Goal: Information Seeking & Learning: Understand process/instructions

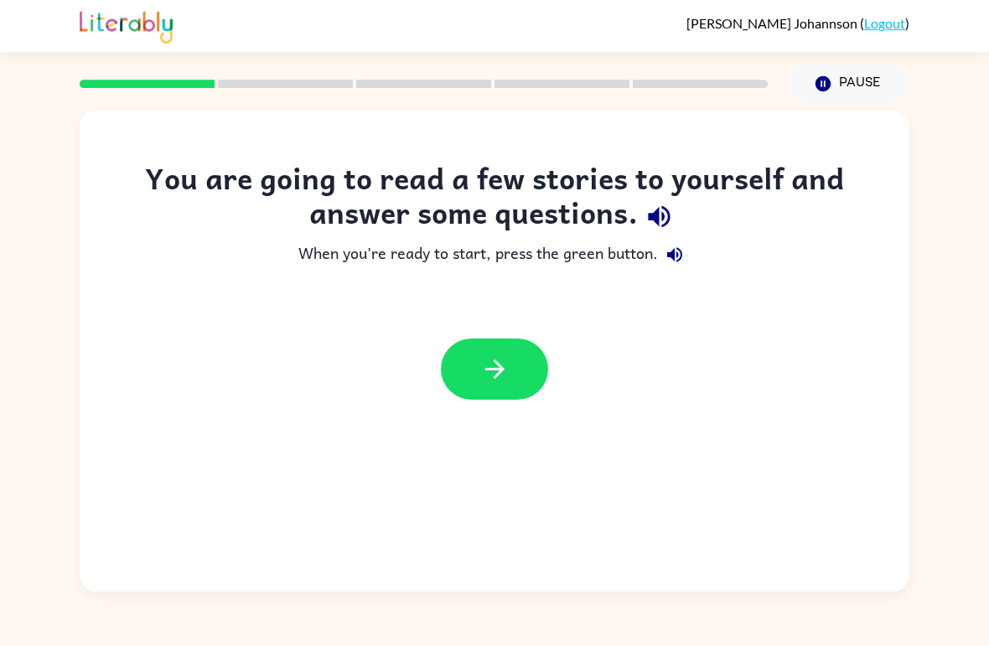
click at [496, 383] on icon "button" at bounding box center [494, 369] width 29 height 29
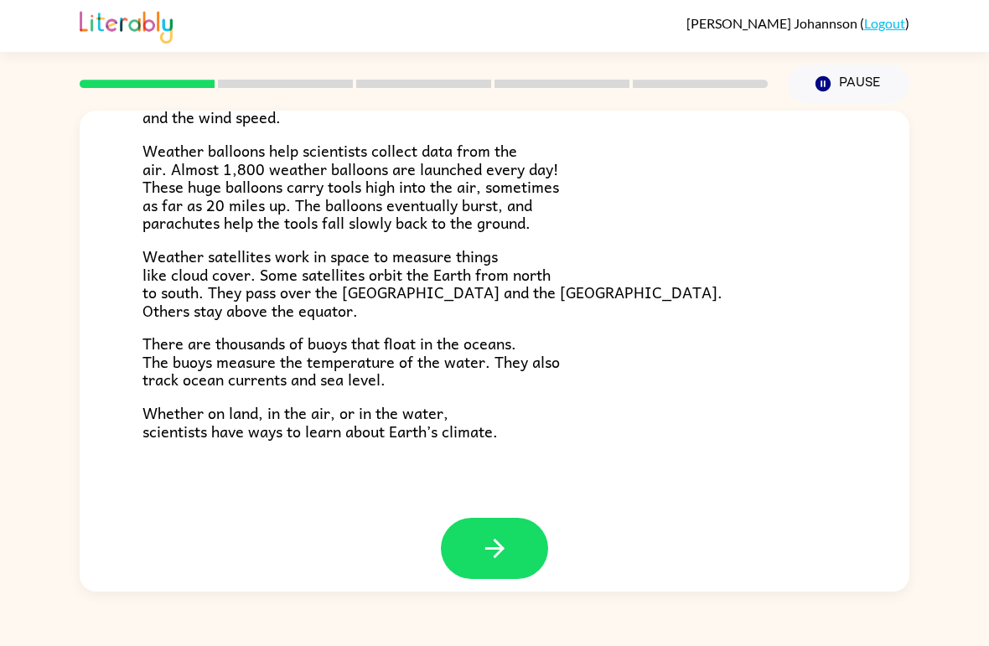
scroll to position [451, 0]
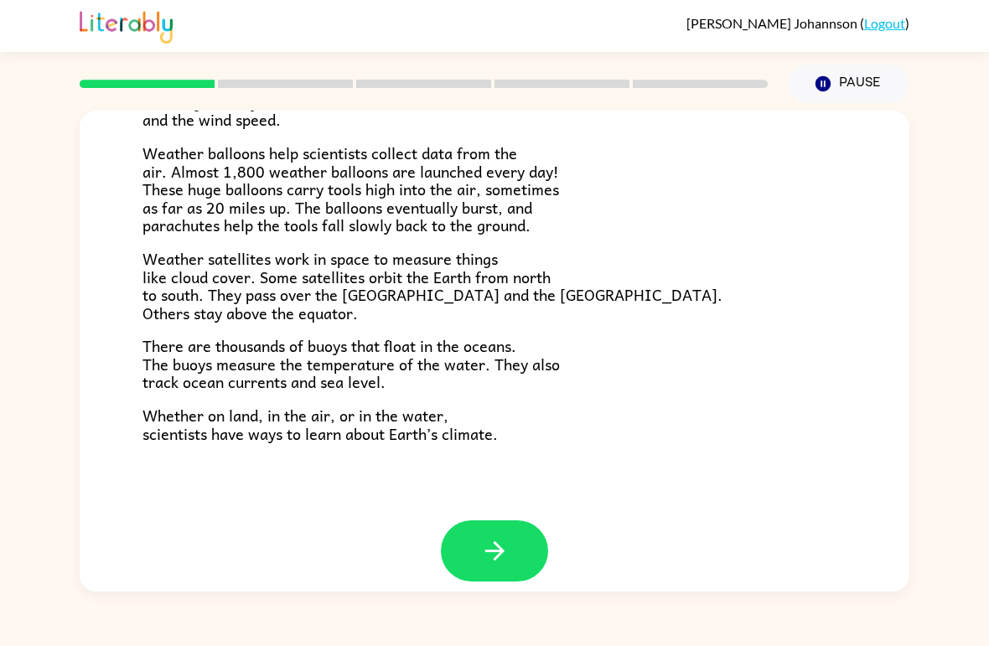
click at [507, 537] on icon "button" at bounding box center [494, 551] width 29 height 29
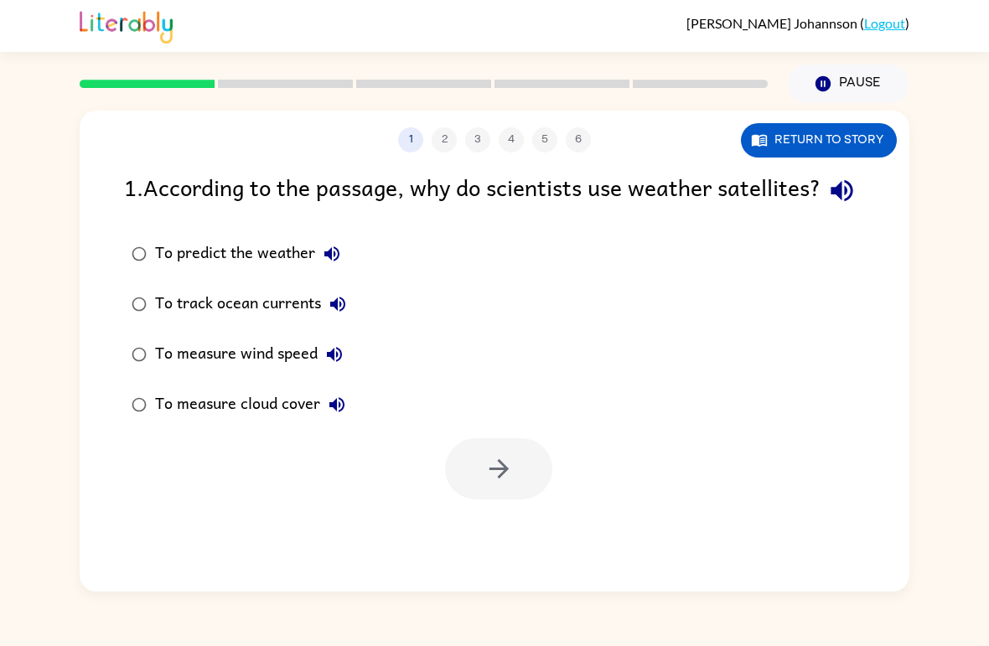
click at [514, 500] on div at bounding box center [498, 469] width 107 height 61
click at [501, 500] on div at bounding box center [498, 469] width 107 height 61
click at [532, 500] on div at bounding box center [498, 469] width 107 height 61
click at [507, 500] on div at bounding box center [498, 469] width 107 height 61
click at [854, 148] on button "Return to story" at bounding box center [819, 140] width 156 height 34
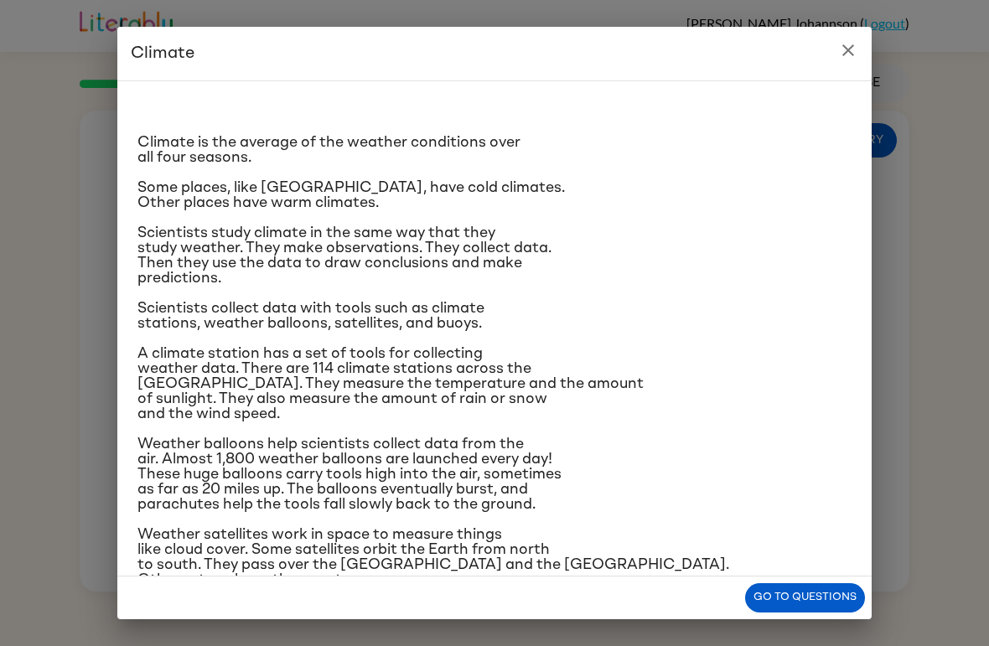
scroll to position [-8, 0]
click at [856, 55] on icon "close" at bounding box center [848, 50] width 20 height 20
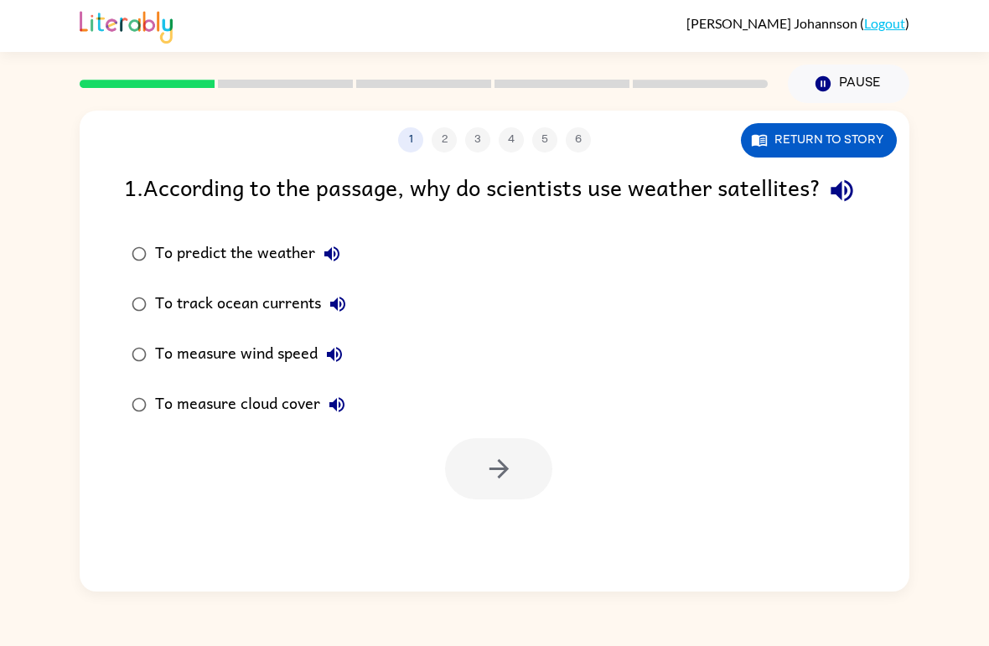
click at [867, 143] on button "Return to story" at bounding box center [819, 140] width 156 height 34
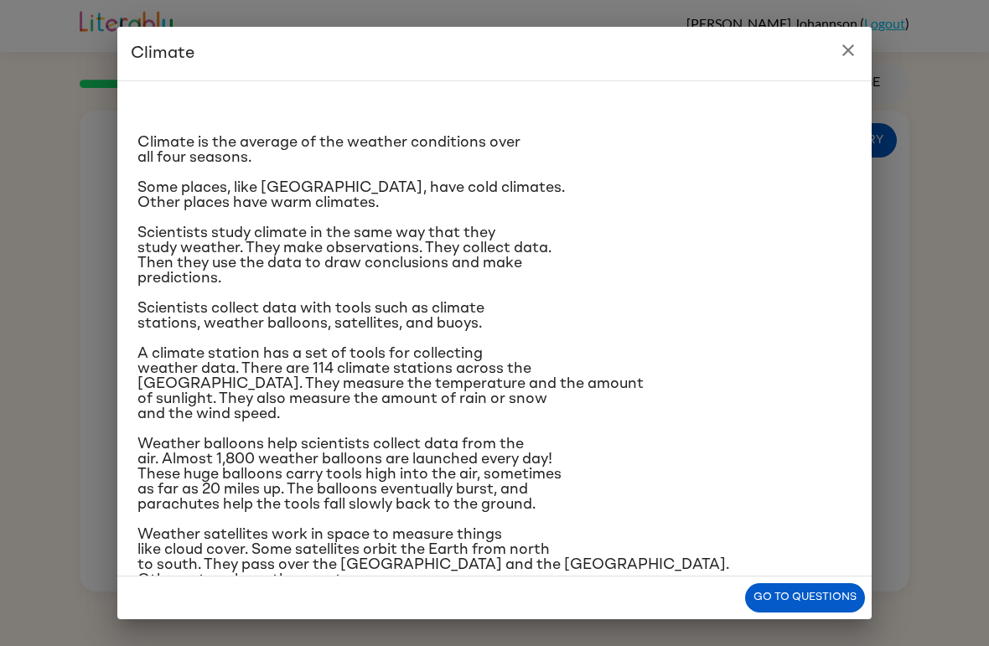
click at [831, 603] on button "Go to questions" at bounding box center [805, 598] width 120 height 29
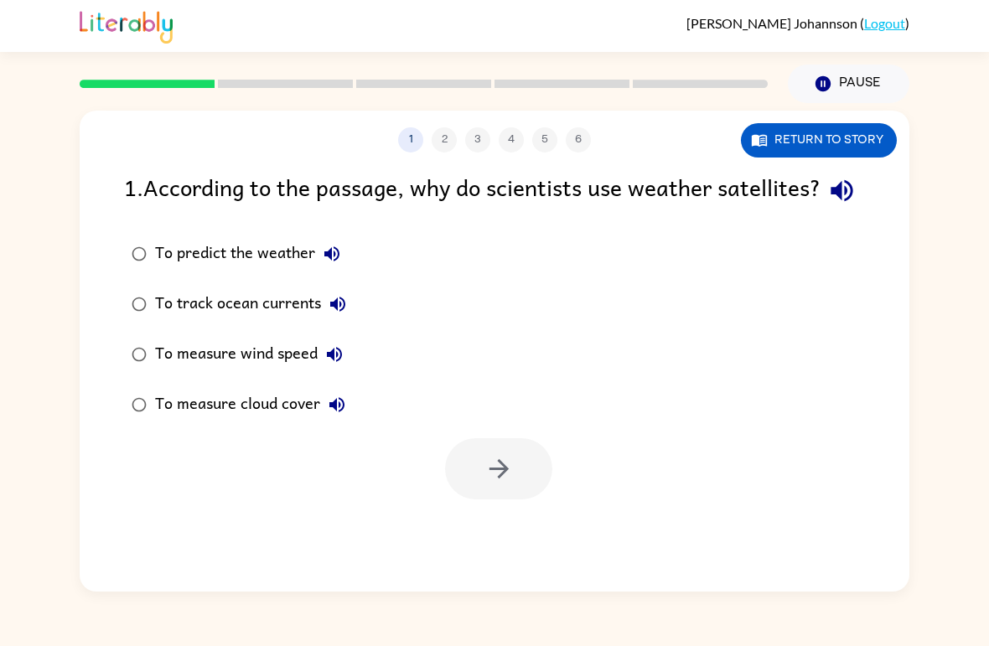
click at [506, 500] on div at bounding box center [498, 469] width 107 height 61
click at [504, 500] on div at bounding box center [498, 469] width 107 height 61
click at [864, 141] on button "Return to story" at bounding box center [819, 140] width 156 height 34
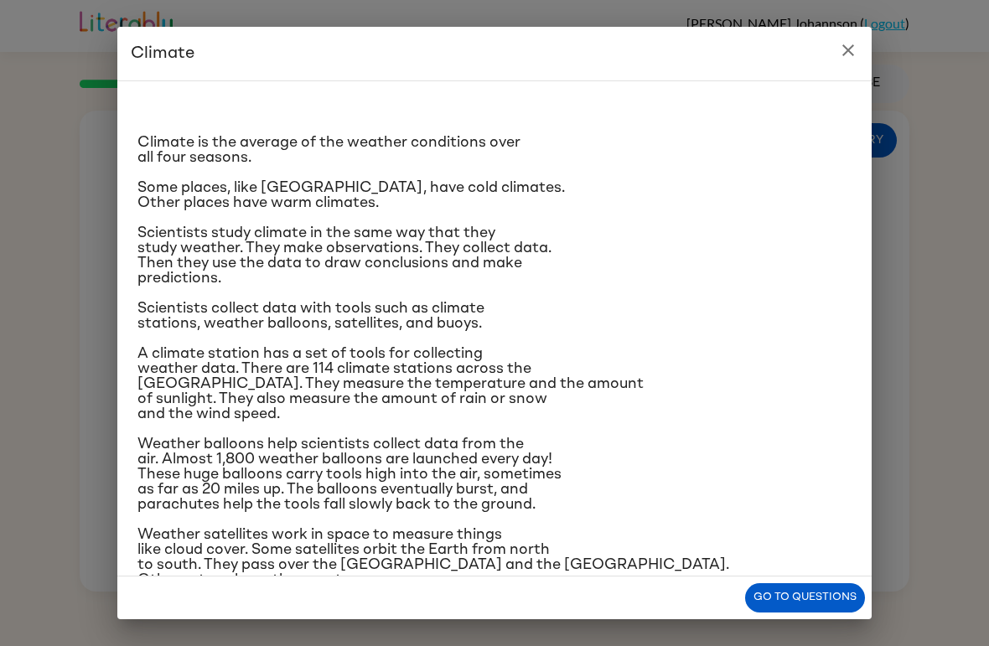
click at [850, 55] on icon "close" at bounding box center [848, 50] width 20 height 20
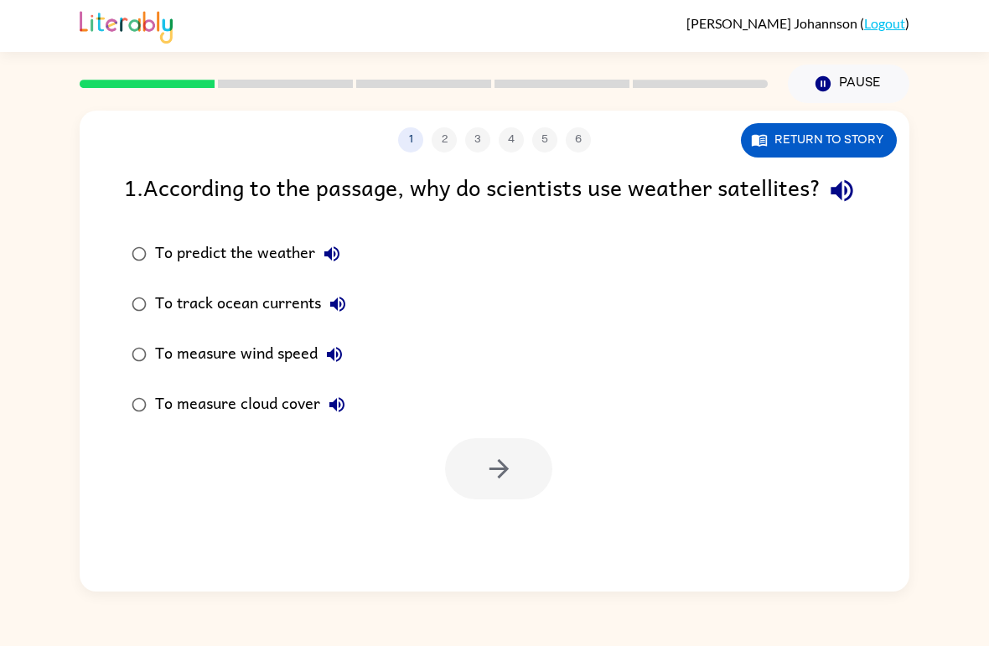
click at [526, 500] on div at bounding box center [498, 469] width 107 height 61
click at [849, 138] on button "Return to story" at bounding box center [819, 140] width 156 height 34
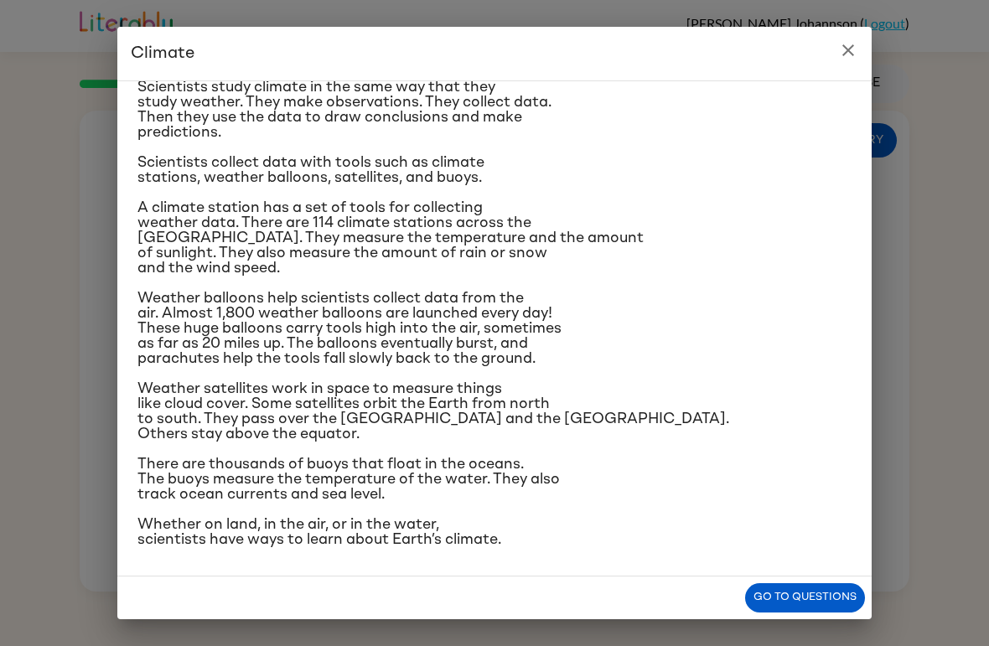
scroll to position [293, 0]
click at [826, 594] on button "Go to questions" at bounding box center [805, 598] width 120 height 29
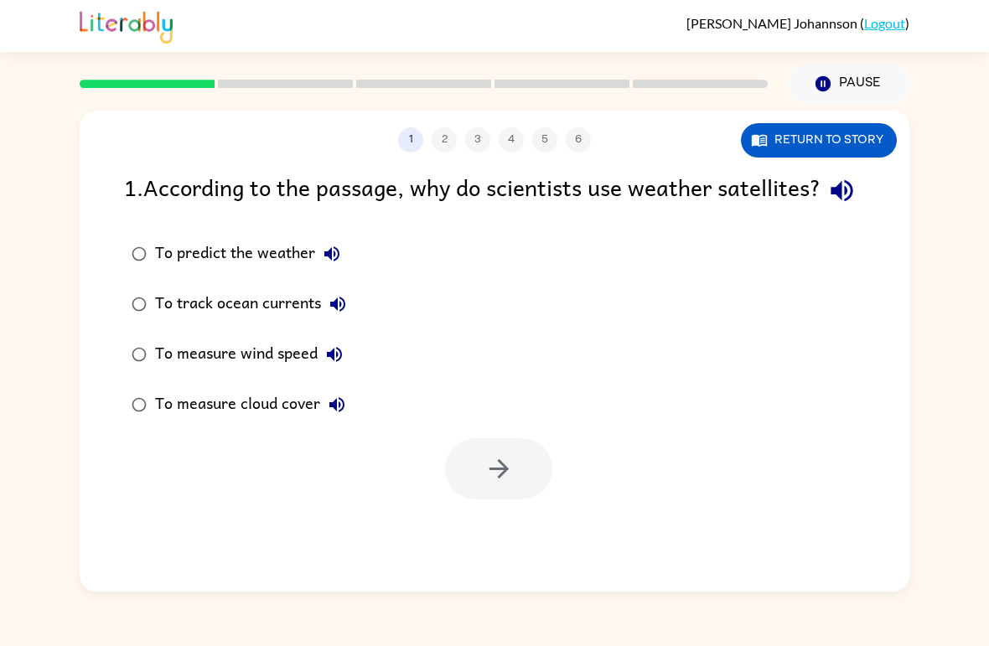
click at [510, 500] on div at bounding box center [498, 469] width 107 height 61
click at [460, 143] on div "1 2 3 4 5 6" at bounding box center [495, 139] width 830 height 25
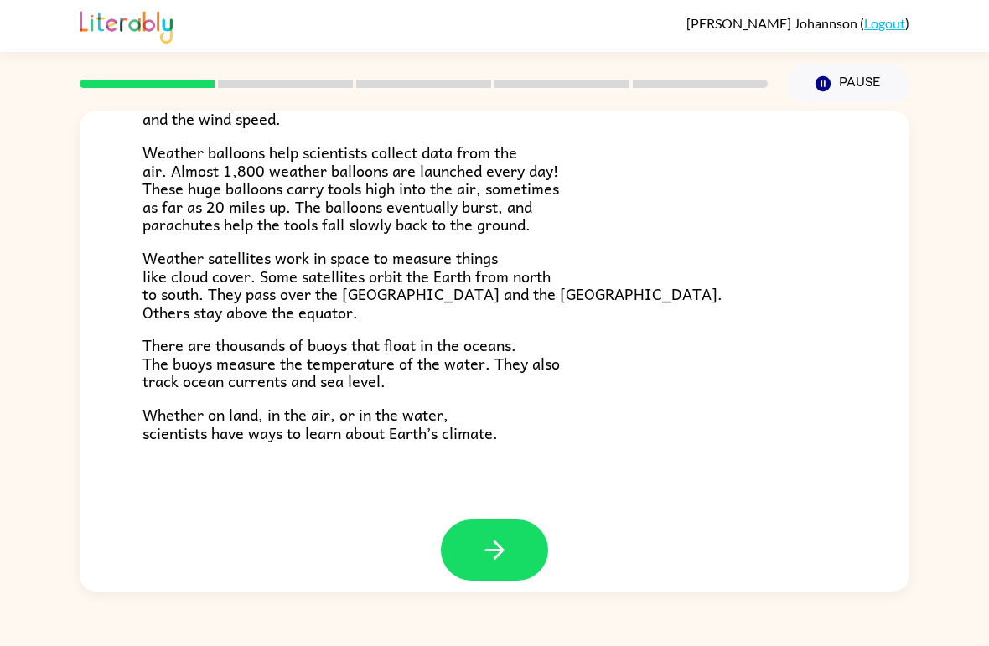
scroll to position [451, 0]
click at [477, 548] on button "button" at bounding box center [494, 551] width 107 height 61
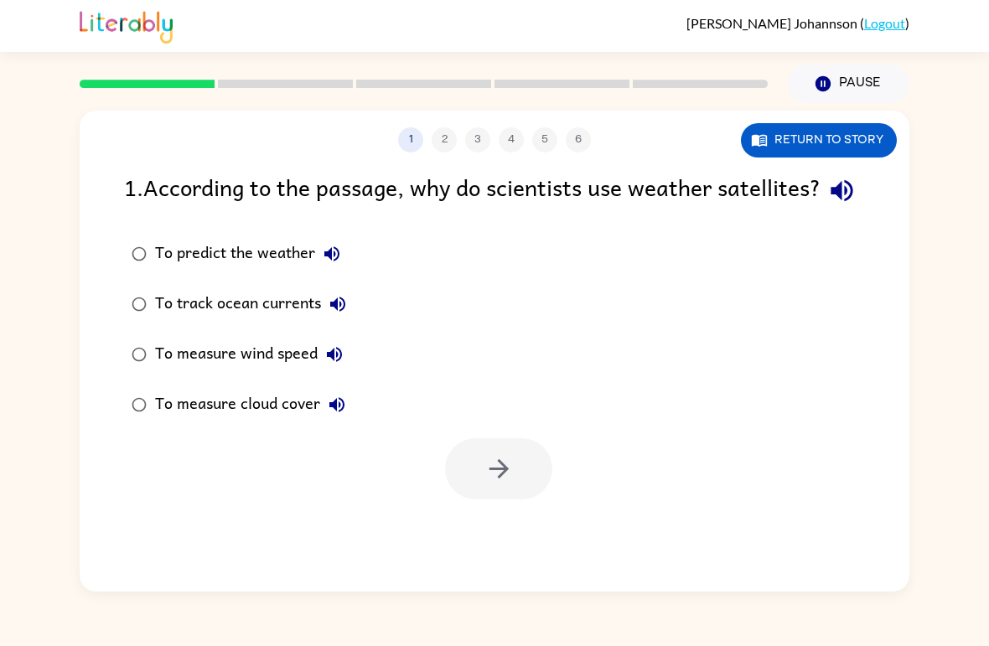
click at [497, 500] on div at bounding box center [498, 469] width 107 height 61
click at [513, 500] on div at bounding box center [498, 469] width 107 height 61
click at [501, 500] on div at bounding box center [498, 469] width 107 height 61
click at [510, 500] on div at bounding box center [498, 469] width 107 height 61
click at [521, 500] on div at bounding box center [498, 469] width 107 height 61
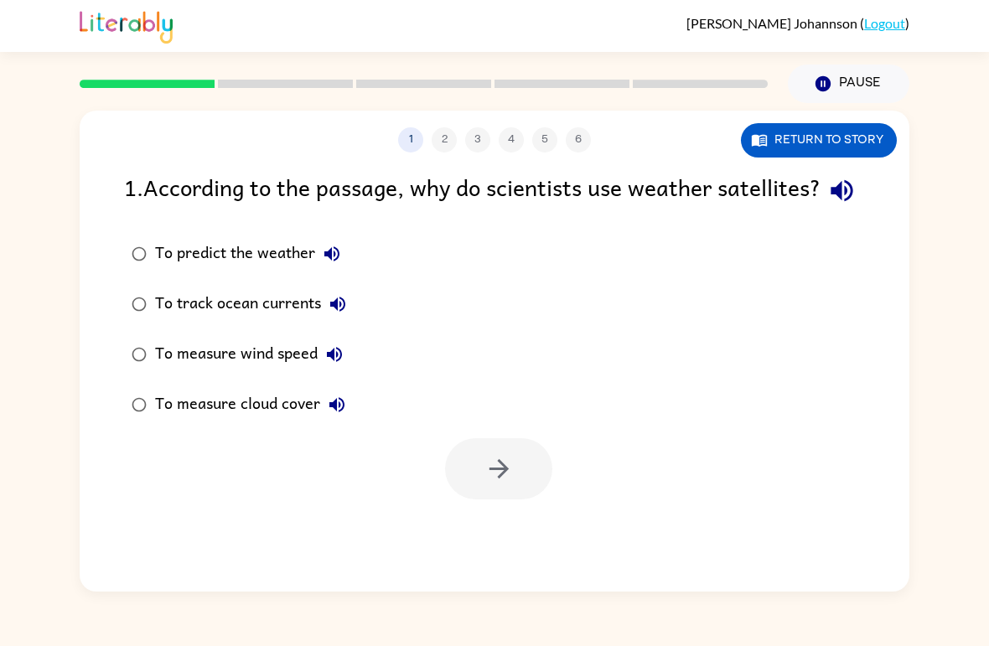
click at [503, 500] on div at bounding box center [498, 469] width 107 height 61
click at [452, 139] on div "1 2 3 4 5 6" at bounding box center [495, 139] width 830 height 25
click at [451, 143] on div "1 2 3 4 5 6" at bounding box center [495, 139] width 830 height 25
click at [831, 151] on button "Return to story" at bounding box center [819, 140] width 156 height 34
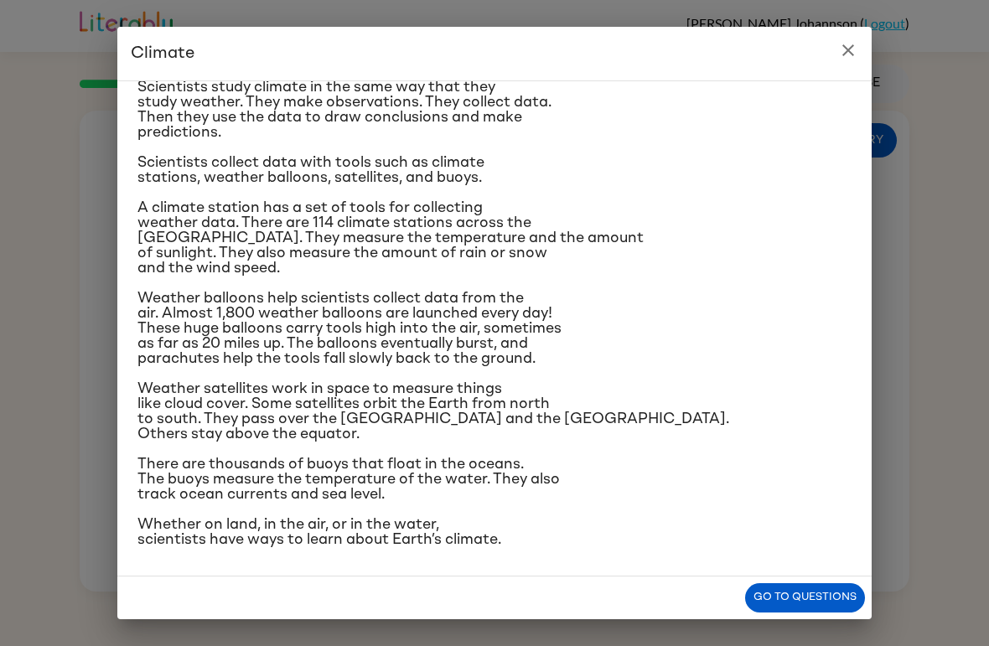
scroll to position [291, 0]
click at [848, 53] on icon "close" at bounding box center [848, 50] width 20 height 20
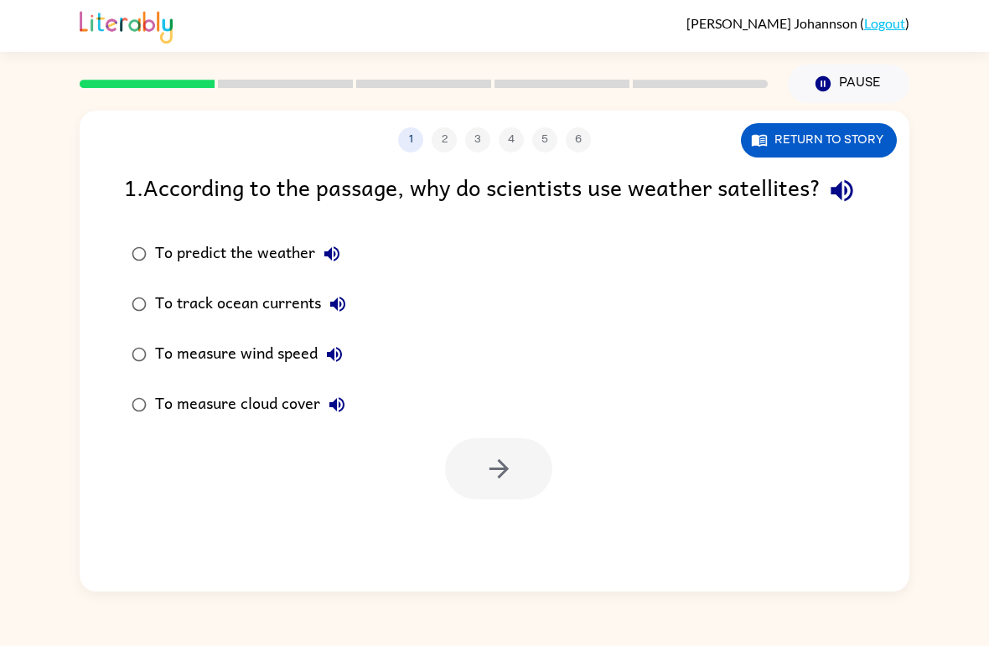
click at [491, 492] on div at bounding box center [498, 469] width 107 height 61
click at [489, 500] on div at bounding box center [498, 469] width 107 height 61
click at [524, 500] on button "button" at bounding box center [498, 469] width 107 height 61
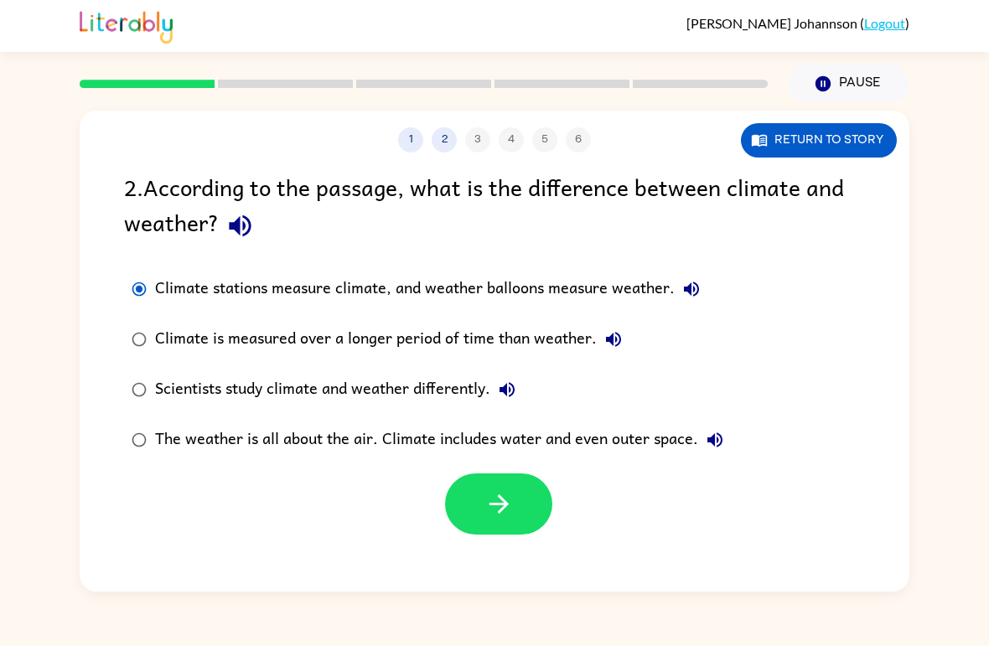
click at [516, 506] on button "button" at bounding box center [498, 504] width 107 height 61
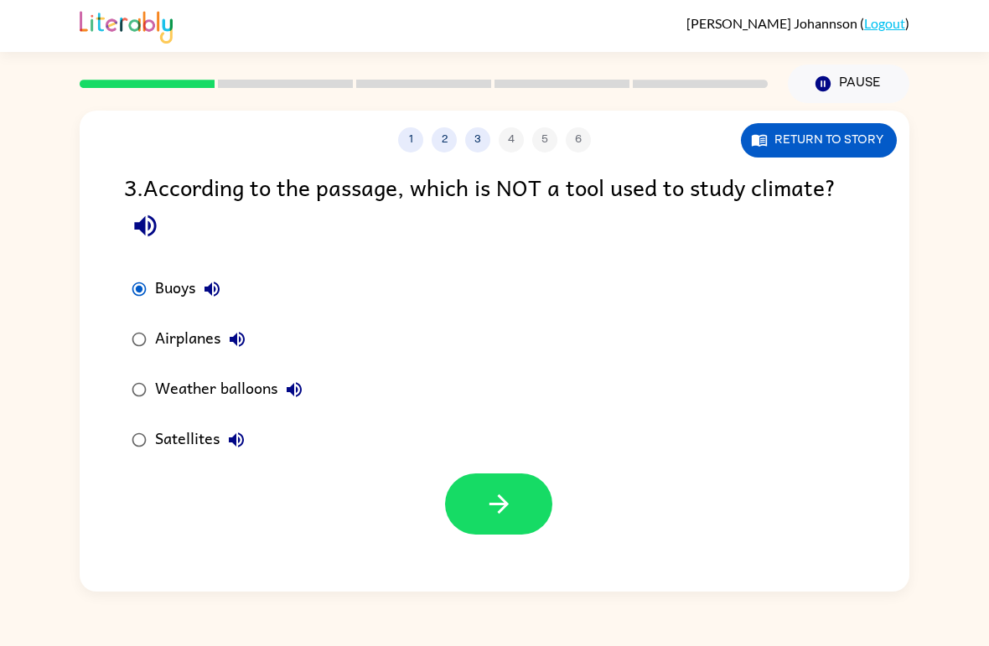
click at [506, 509] on icon "button" at bounding box center [499, 504] width 29 height 29
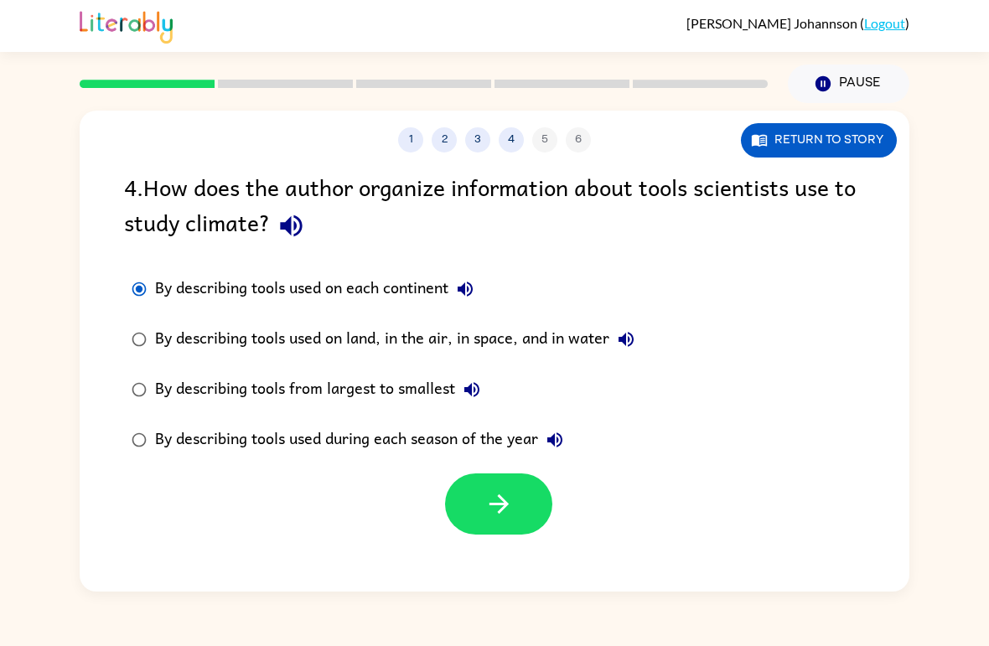
click at [517, 502] on button "button" at bounding box center [498, 504] width 107 height 61
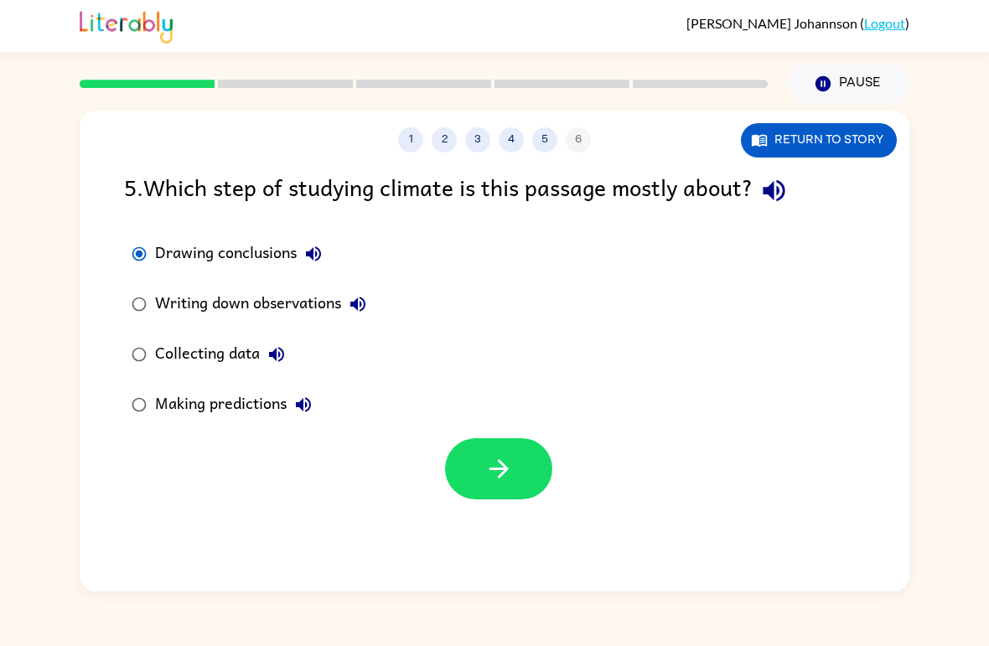
click at [506, 475] on icon "button" at bounding box center [499, 468] width 29 height 29
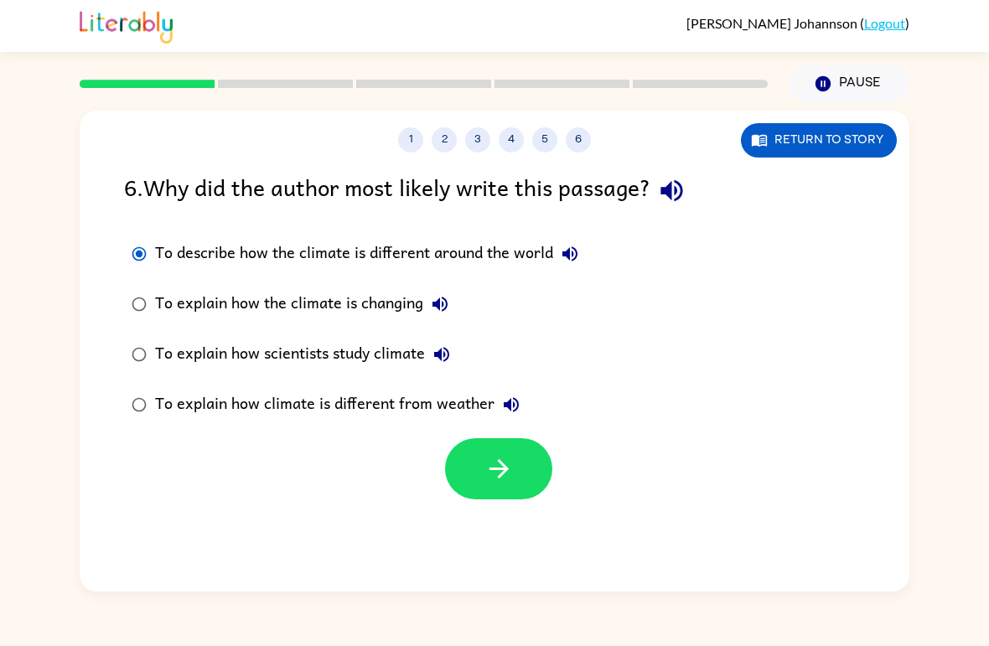
click at [529, 468] on button "button" at bounding box center [498, 469] width 107 height 61
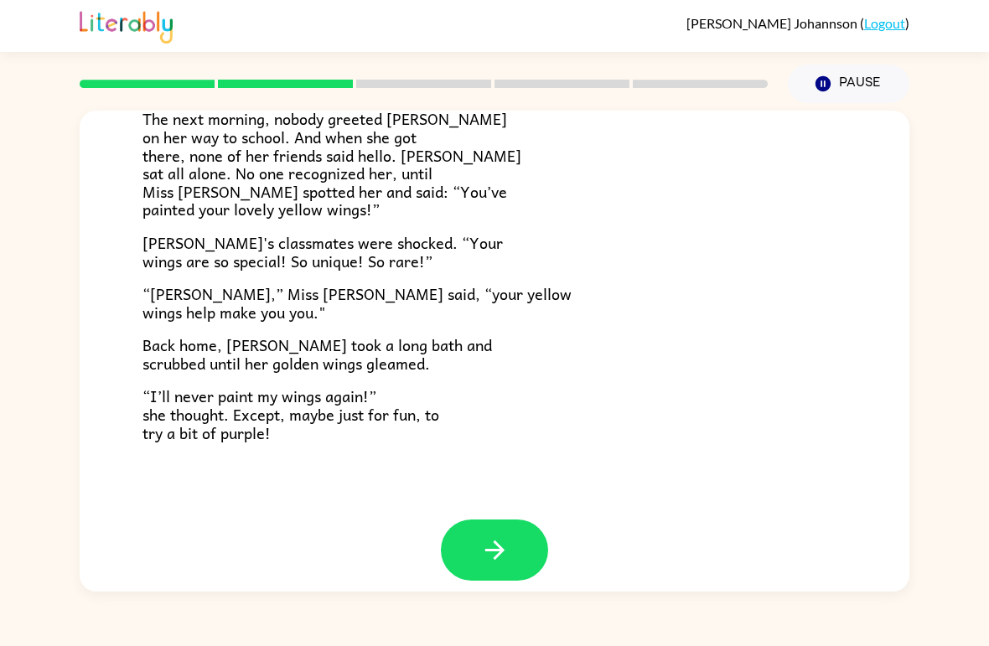
scroll to position [451, 0]
click at [496, 542] on icon "button" at bounding box center [494, 551] width 19 height 19
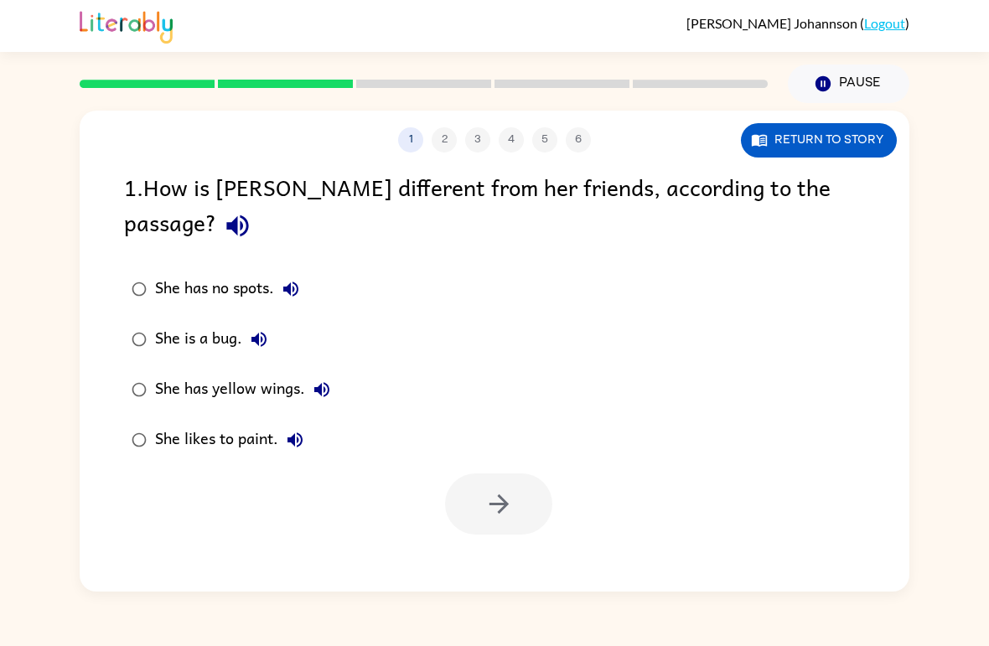
click at [891, 29] on link "Logout" at bounding box center [884, 23] width 41 height 16
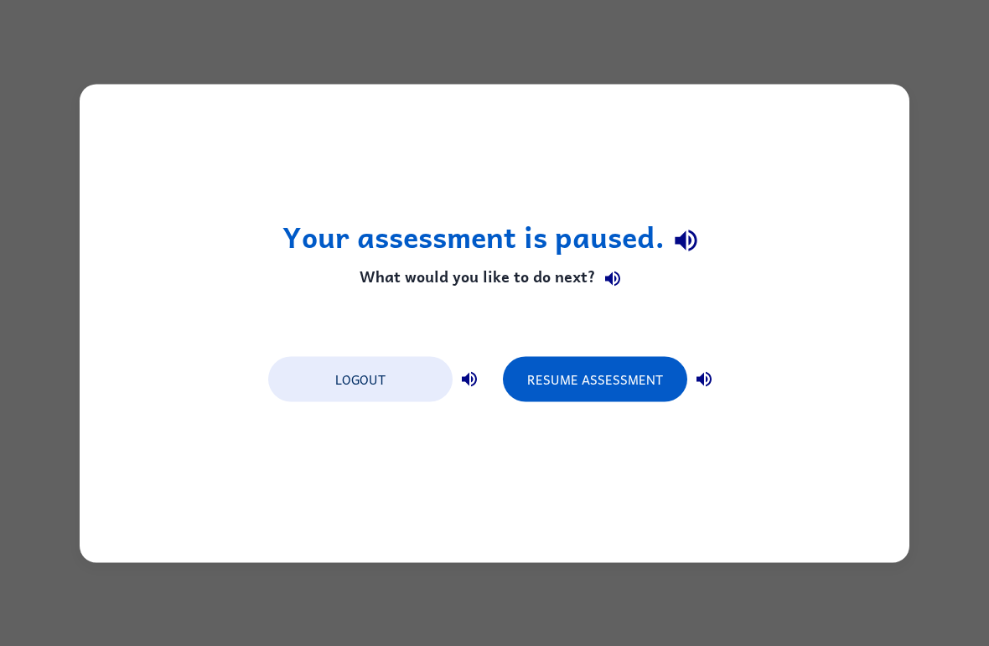
click at [381, 375] on button "Logout" at bounding box center [360, 378] width 184 height 45
